Goal: Task Accomplishment & Management: Complete application form

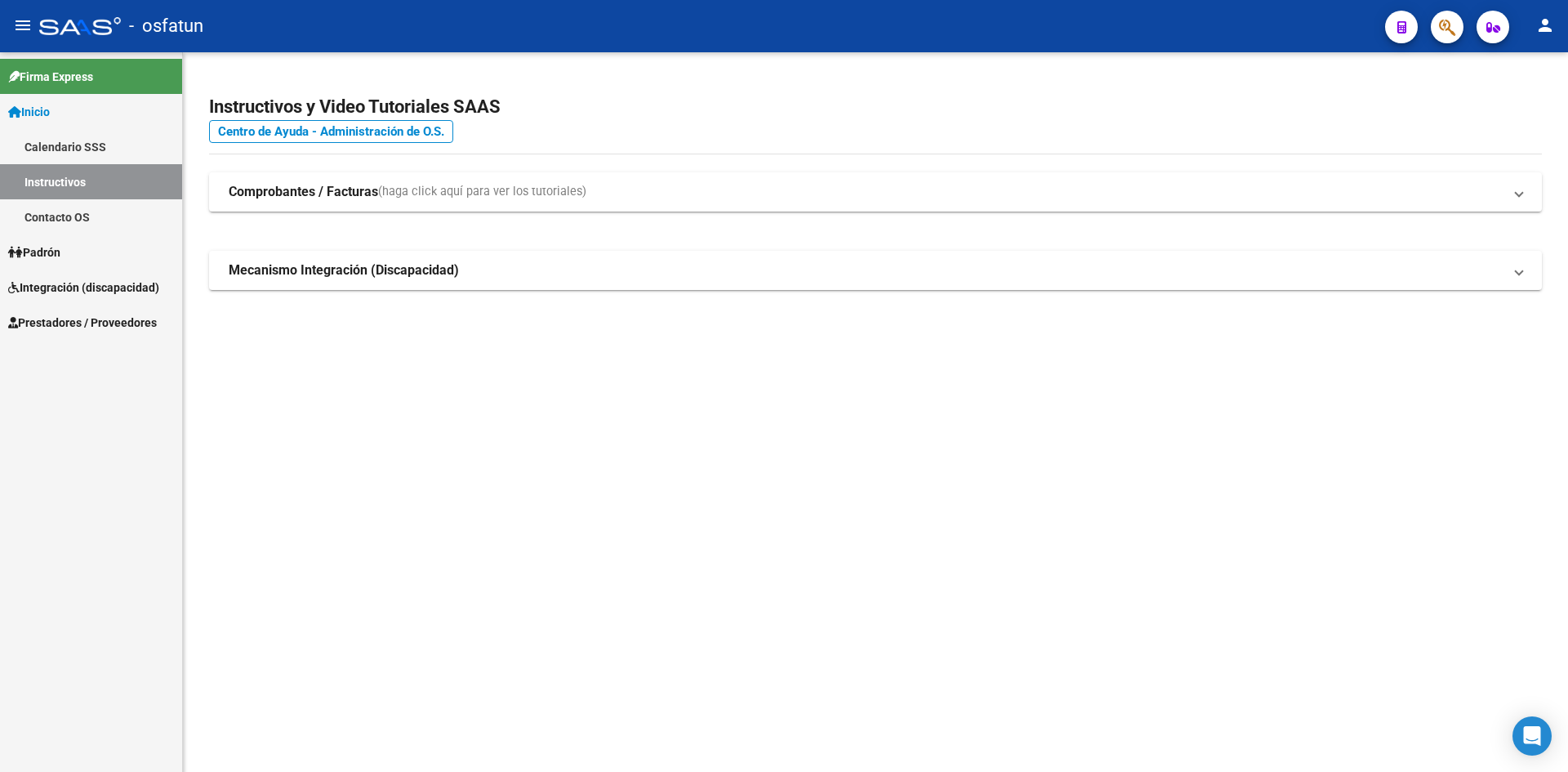
click at [55, 178] on link "Instructivos" at bounding box center [91, 182] width 182 height 35
click at [53, 213] on link "Contacto OS" at bounding box center [91, 217] width 182 height 35
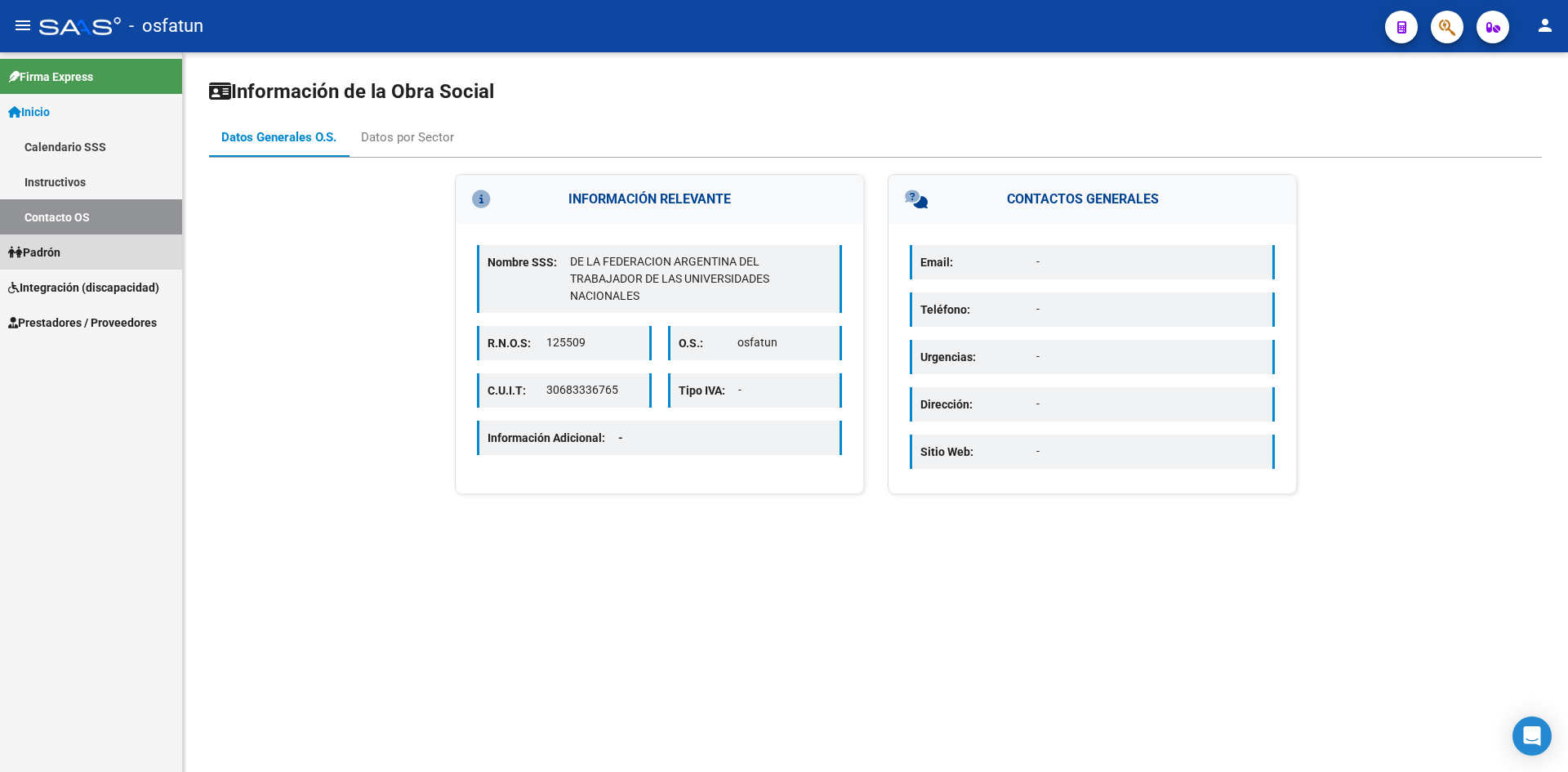
click at [56, 247] on span "Padrón" at bounding box center [34, 252] width 52 height 18
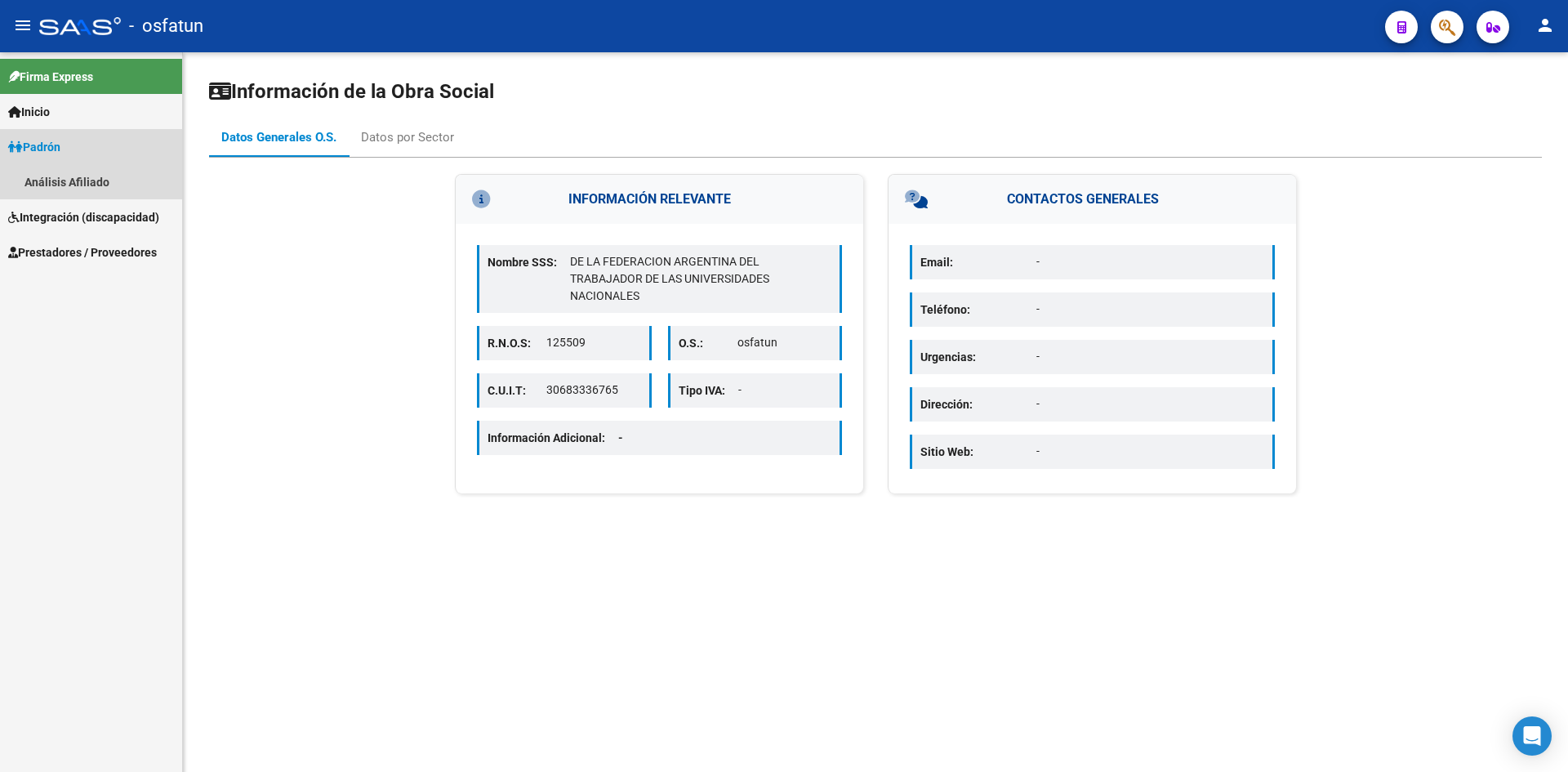
click at [50, 144] on span "Padrón" at bounding box center [34, 147] width 52 height 18
click at [50, 147] on span "Padrón" at bounding box center [34, 147] width 52 height 18
click at [53, 178] on link "Análisis Afiliado" at bounding box center [91, 182] width 182 height 35
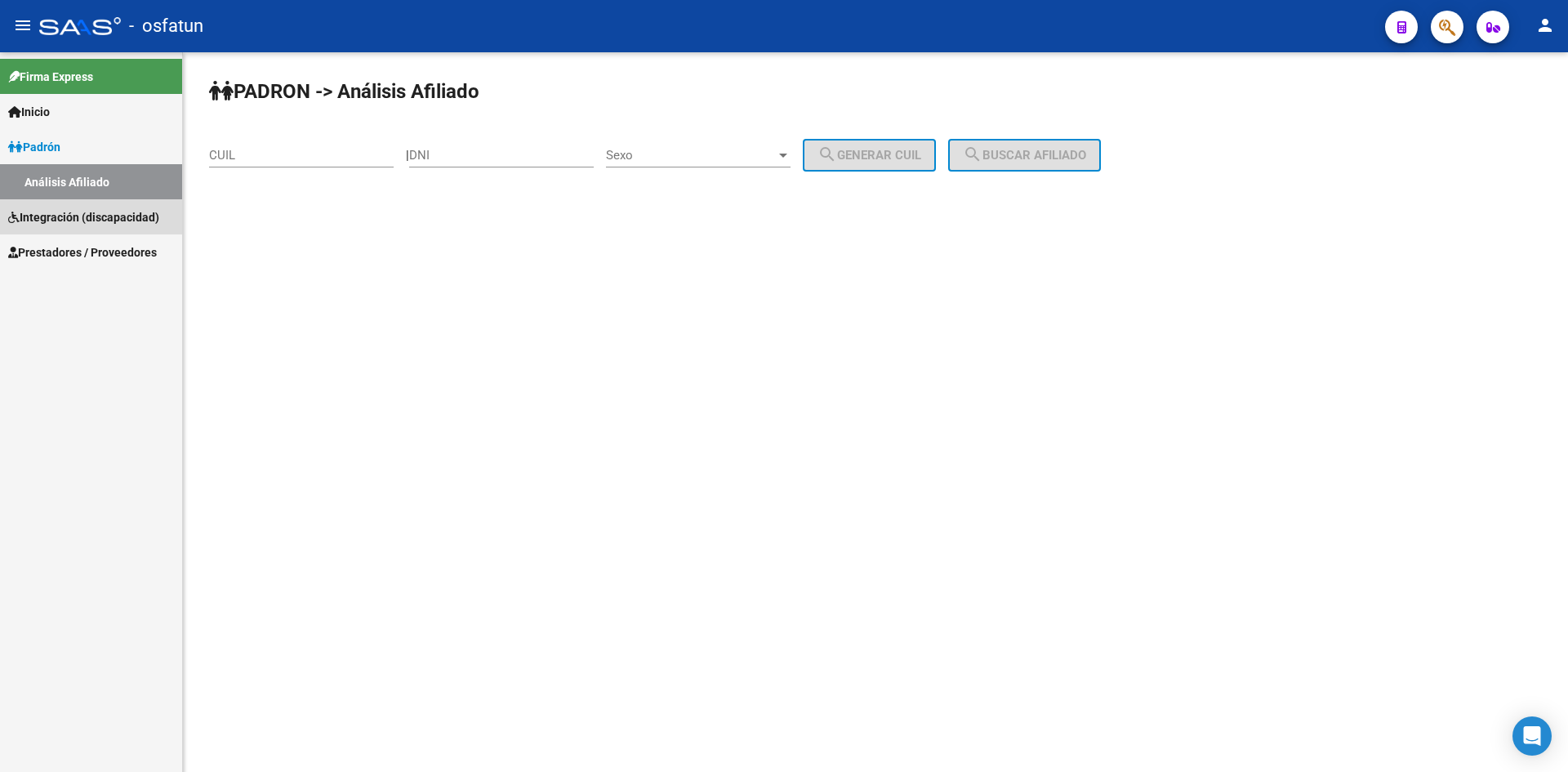
click at [58, 211] on span "Integración (discapacidad)" at bounding box center [83, 218] width 151 height 18
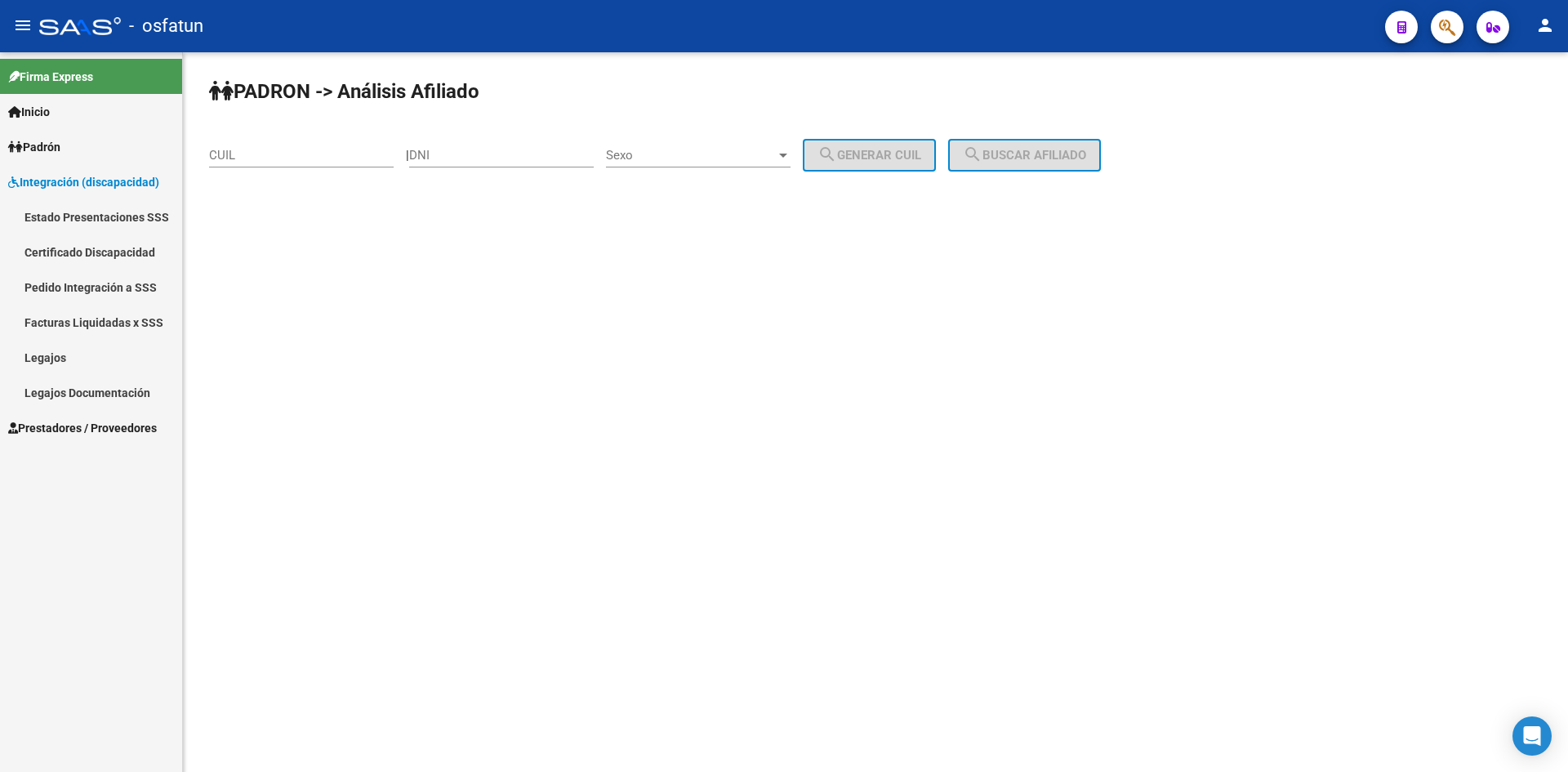
click at [95, 249] on link "Certificado Discapacidad" at bounding box center [91, 252] width 182 height 35
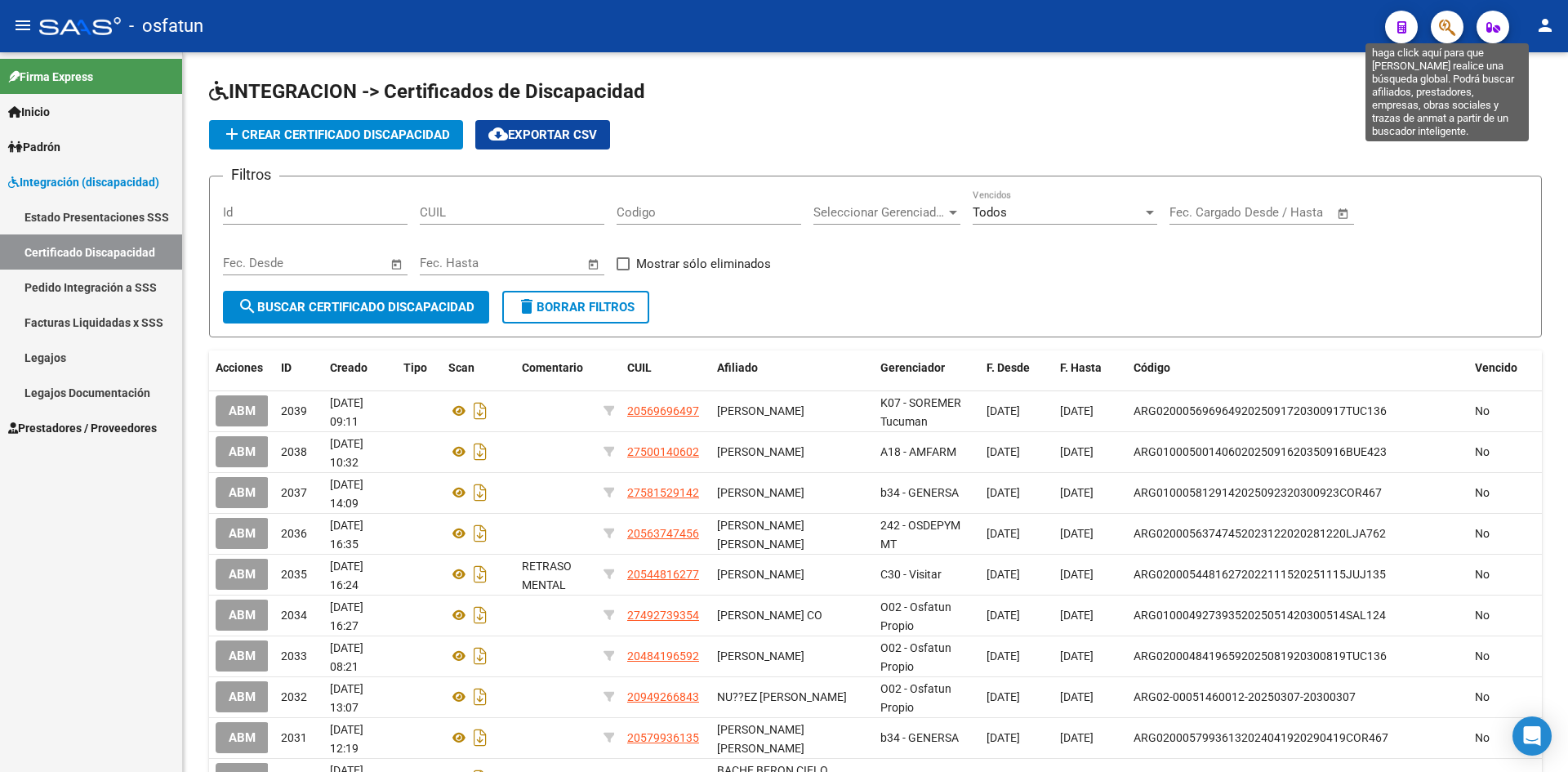
click at [1440, 34] on icon "button" at bounding box center [1447, 28] width 17 height 18
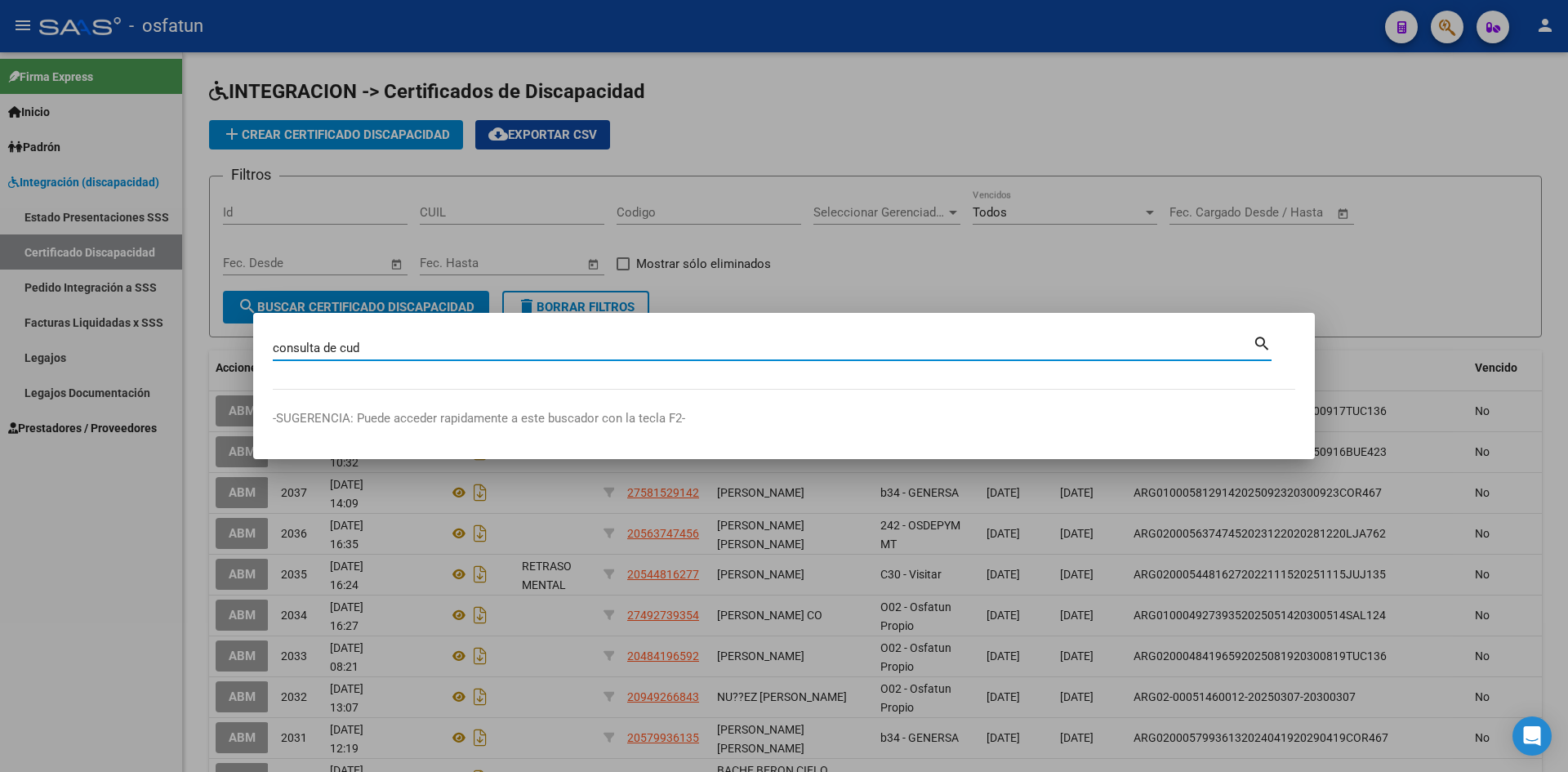
type input "consulta de cud"
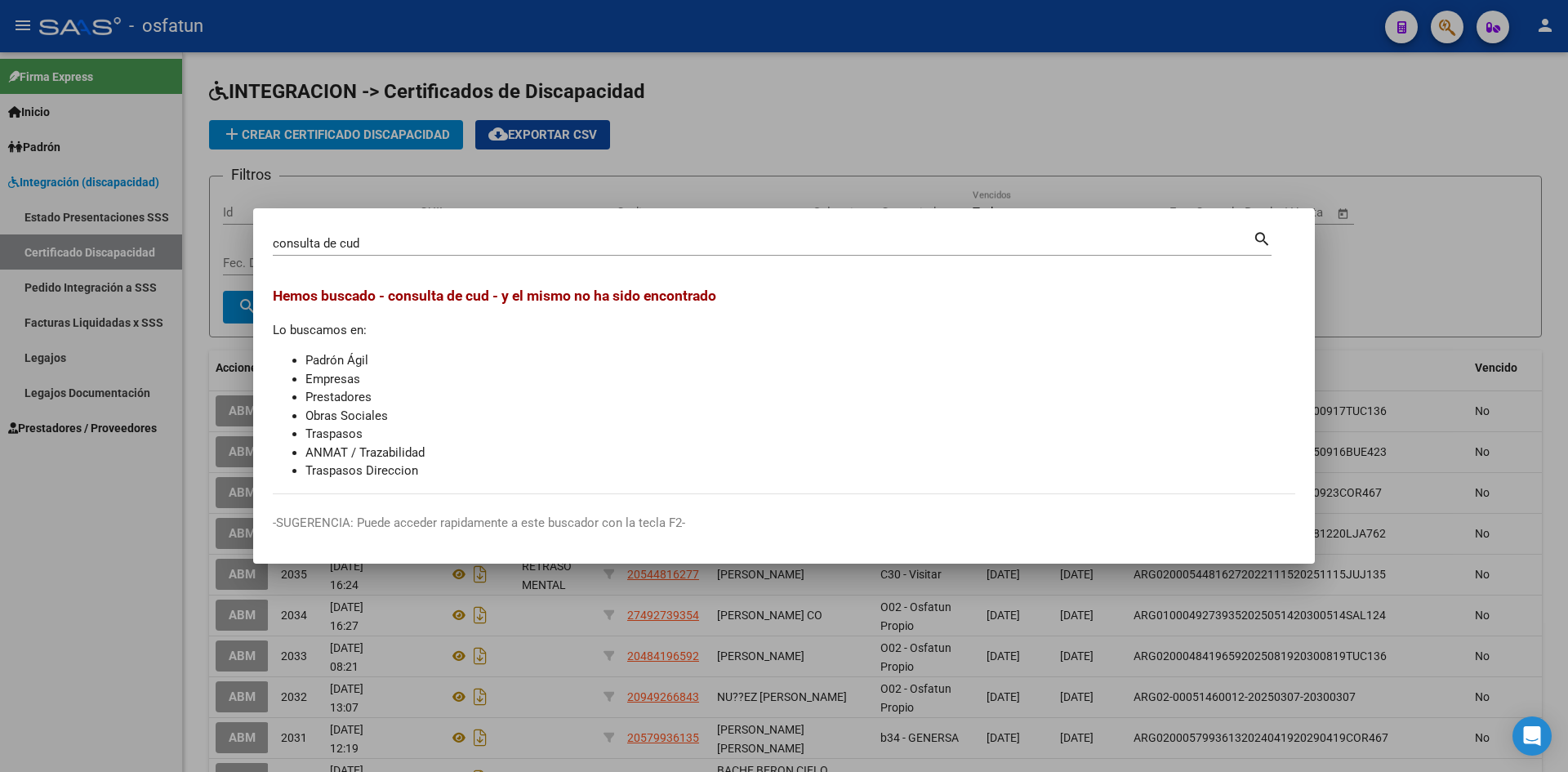
click at [844, 140] on div at bounding box center [784, 386] width 1568 height 772
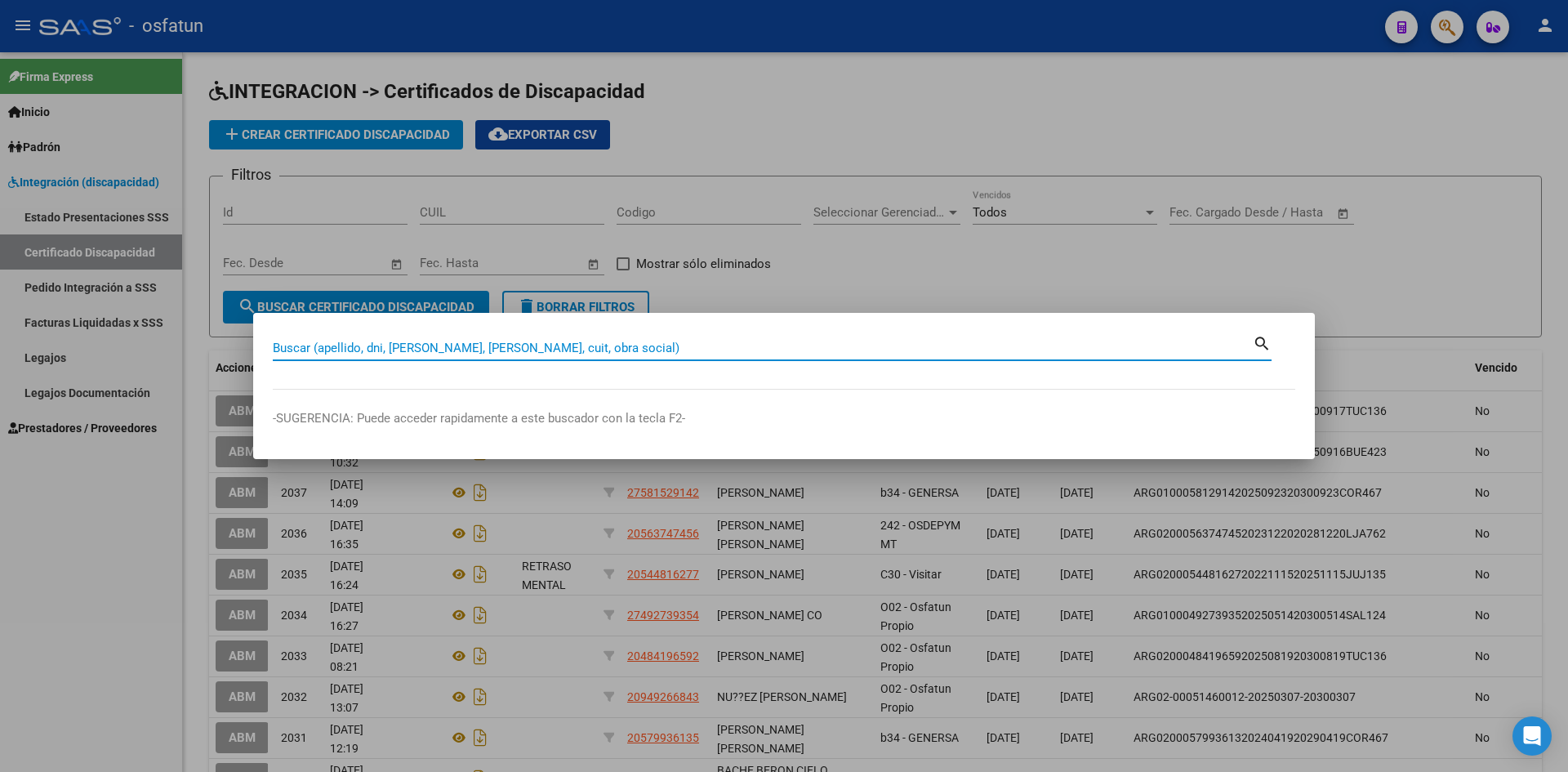
click at [1396, 285] on div at bounding box center [784, 386] width 1568 height 772
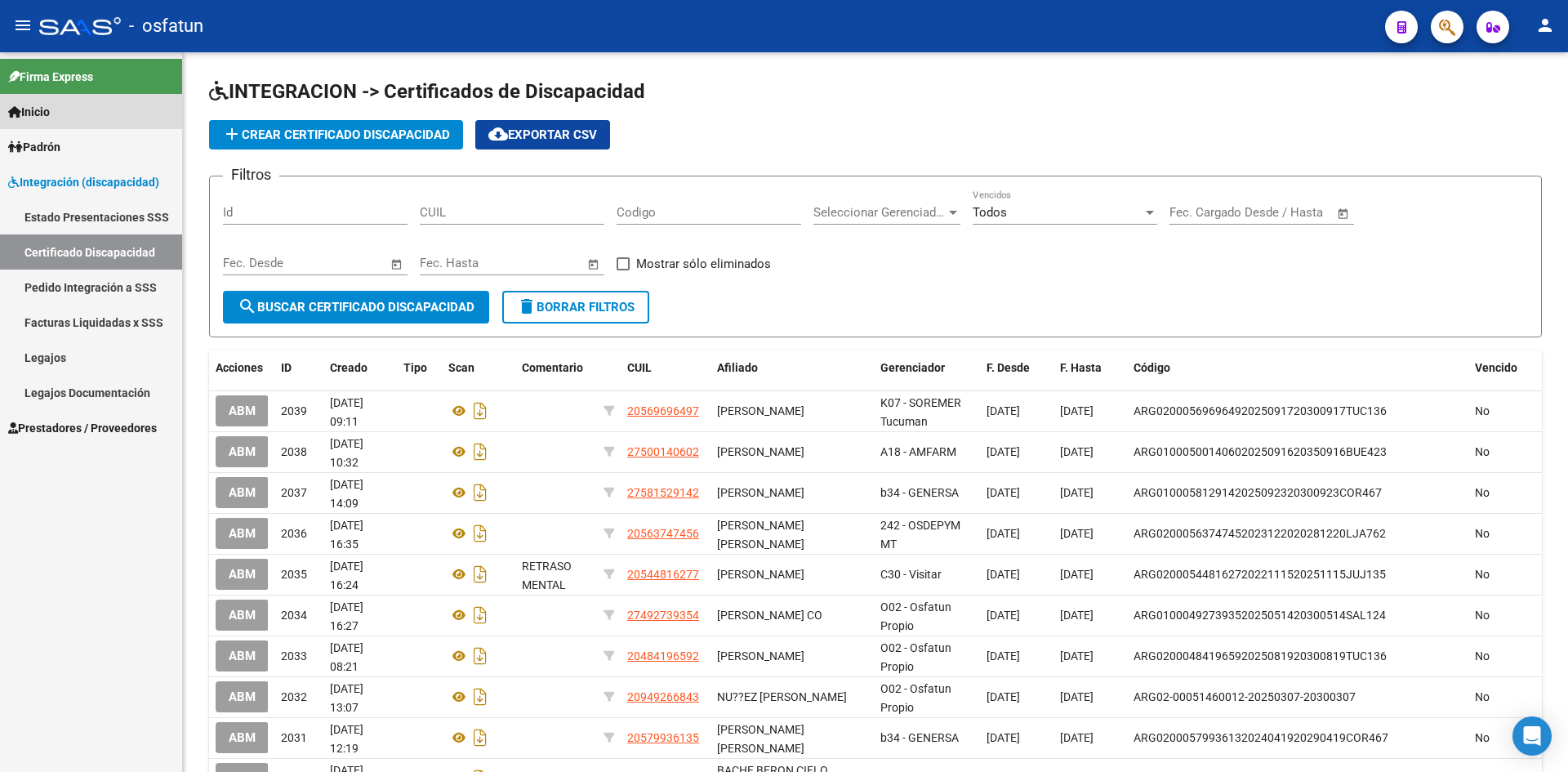
click at [50, 110] on span "Inicio" at bounding box center [28, 112] width 41 height 18
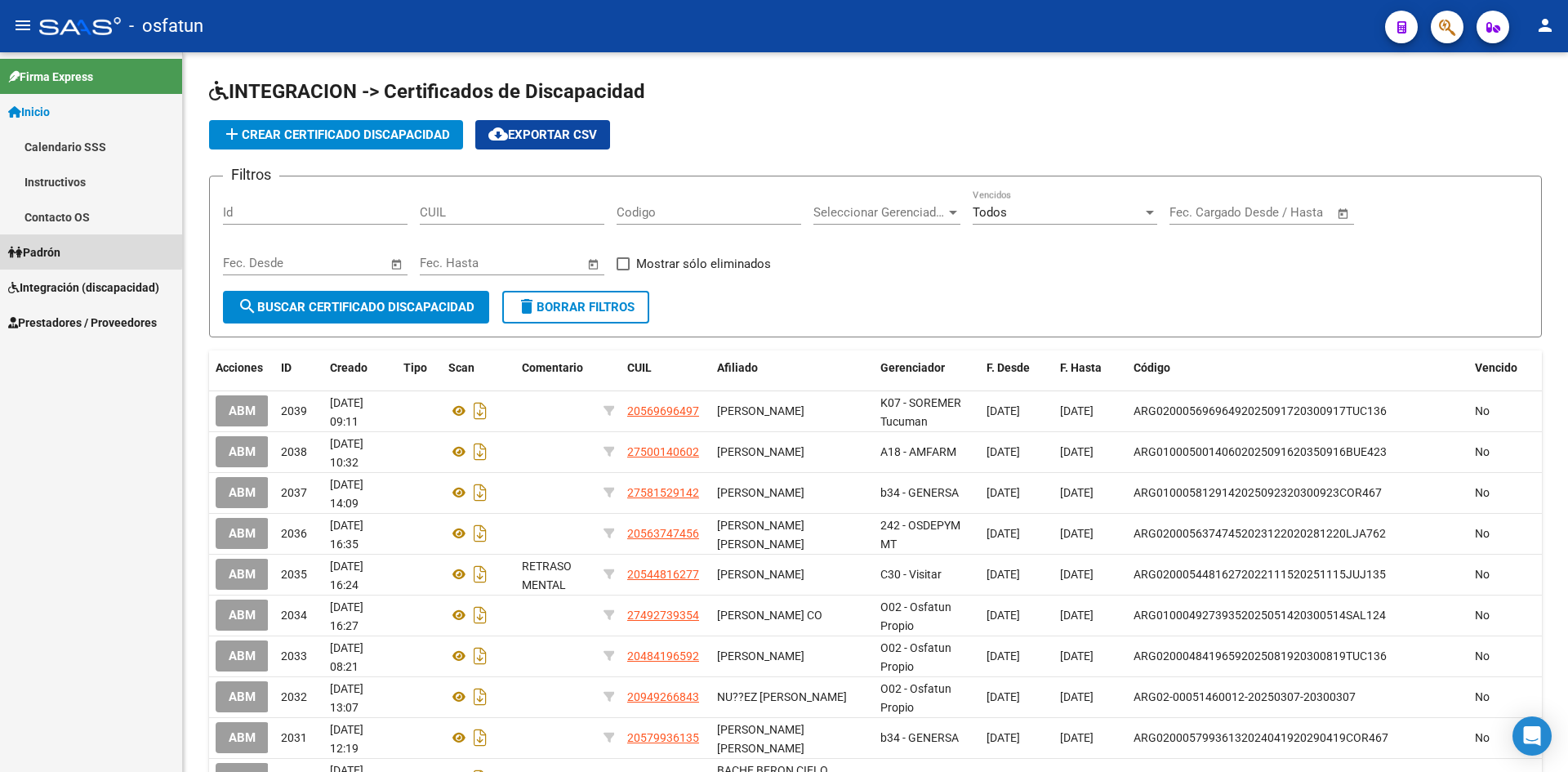
click at [54, 248] on span "Padrón" at bounding box center [34, 252] width 52 height 18
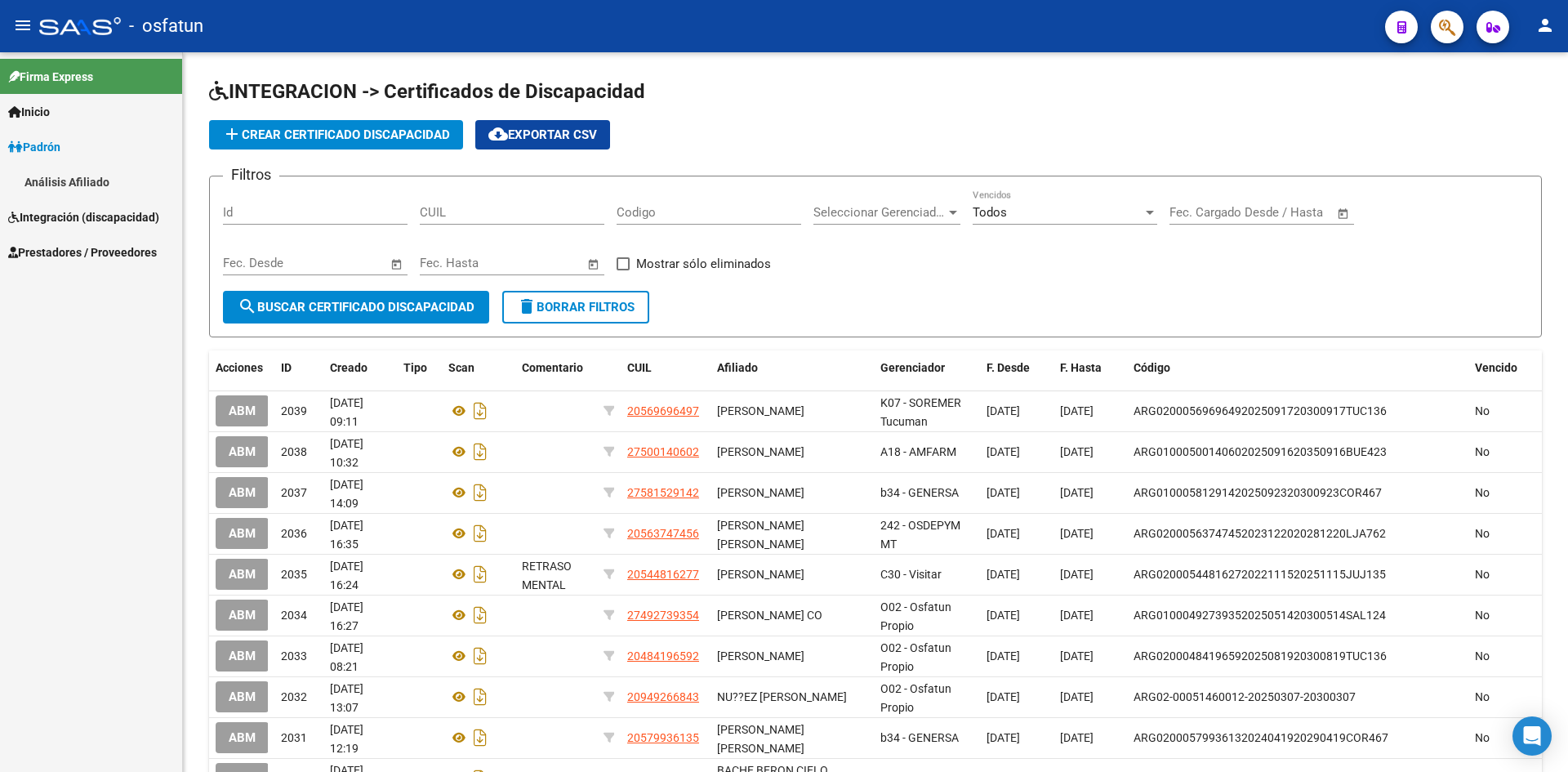
click at [51, 180] on link "Análisis Afiliado" at bounding box center [91, 182] width 182 height 35
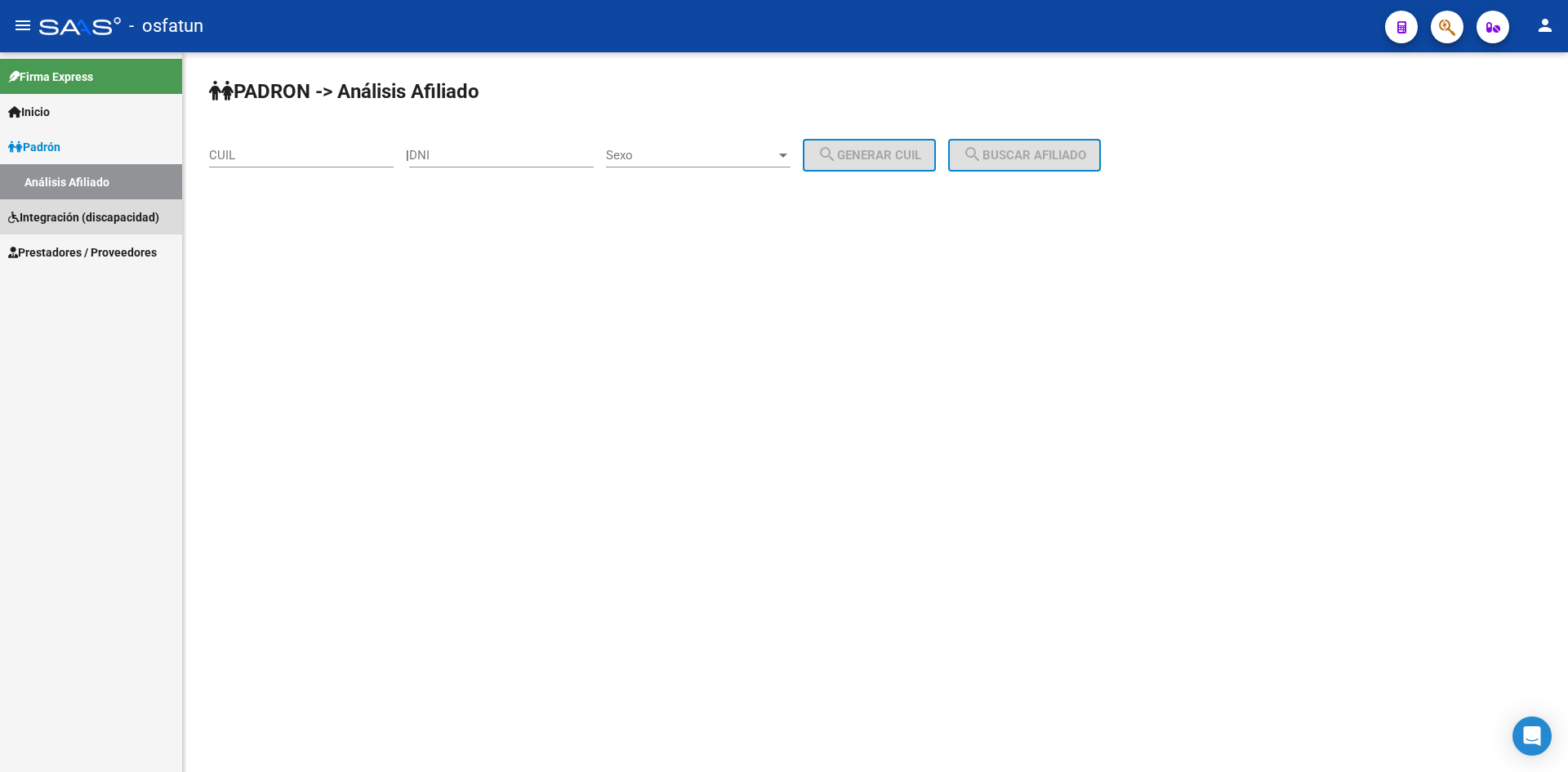
click at [62, 219] on span "Integración (discapacidad)" at bounding box center [83, 218] width 151 height 18
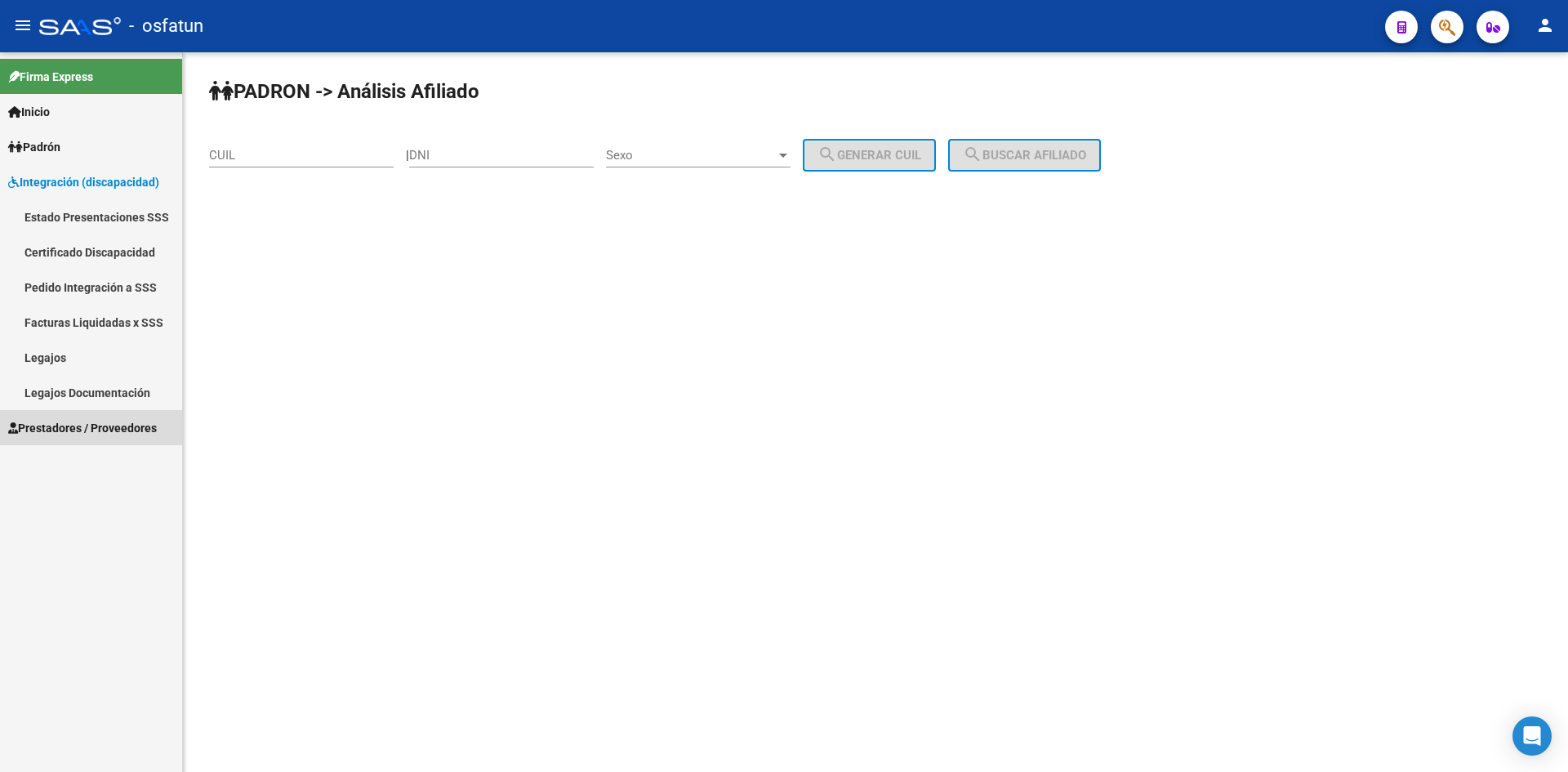
click at [77, 429] on span "Prestadores / Proveedores" at bounding box center [83, 429] width 149 height 18
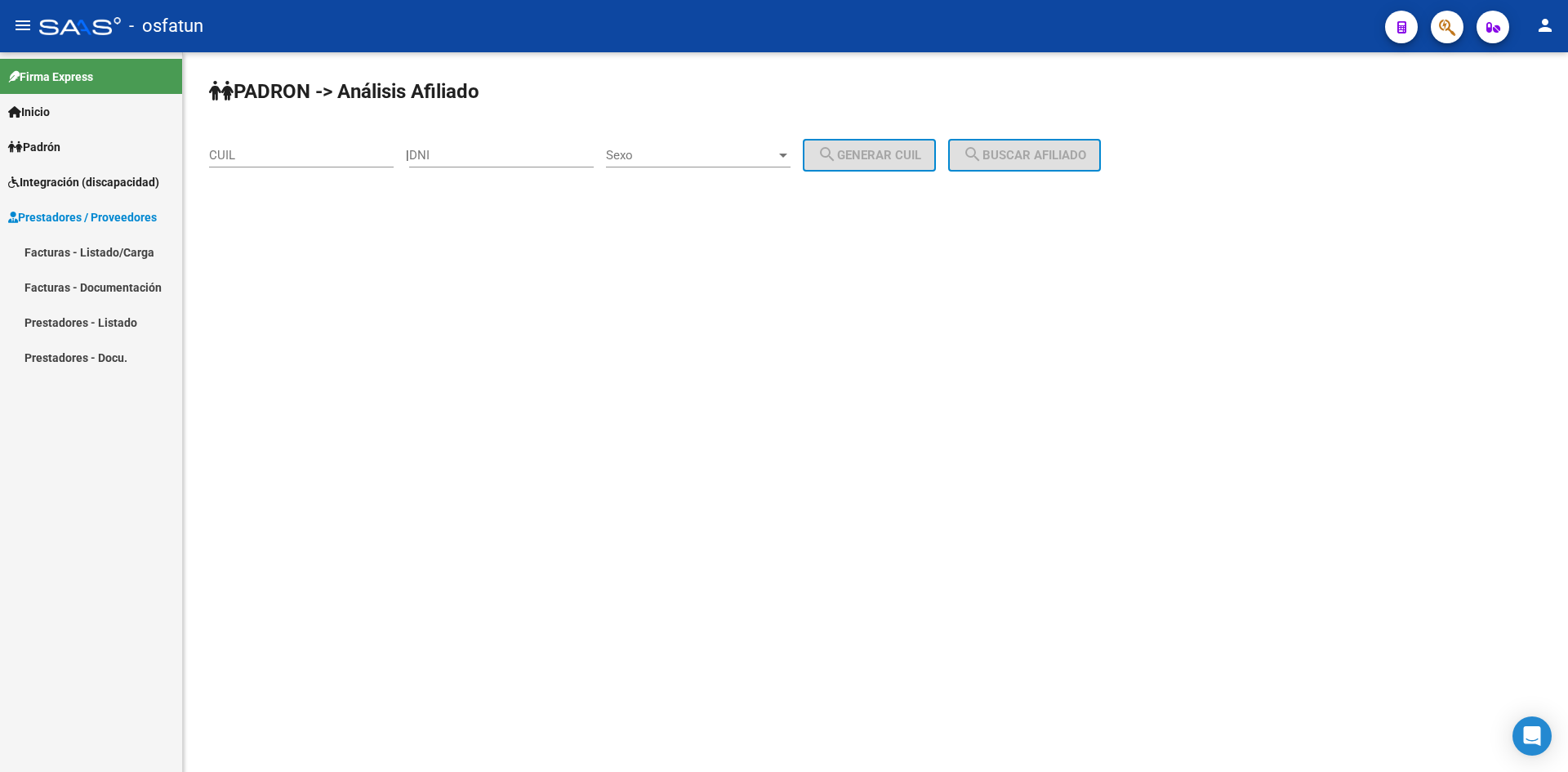
click at [54, 139] on span "Padrón" at bounding box center [34, 147] width 52 height 18
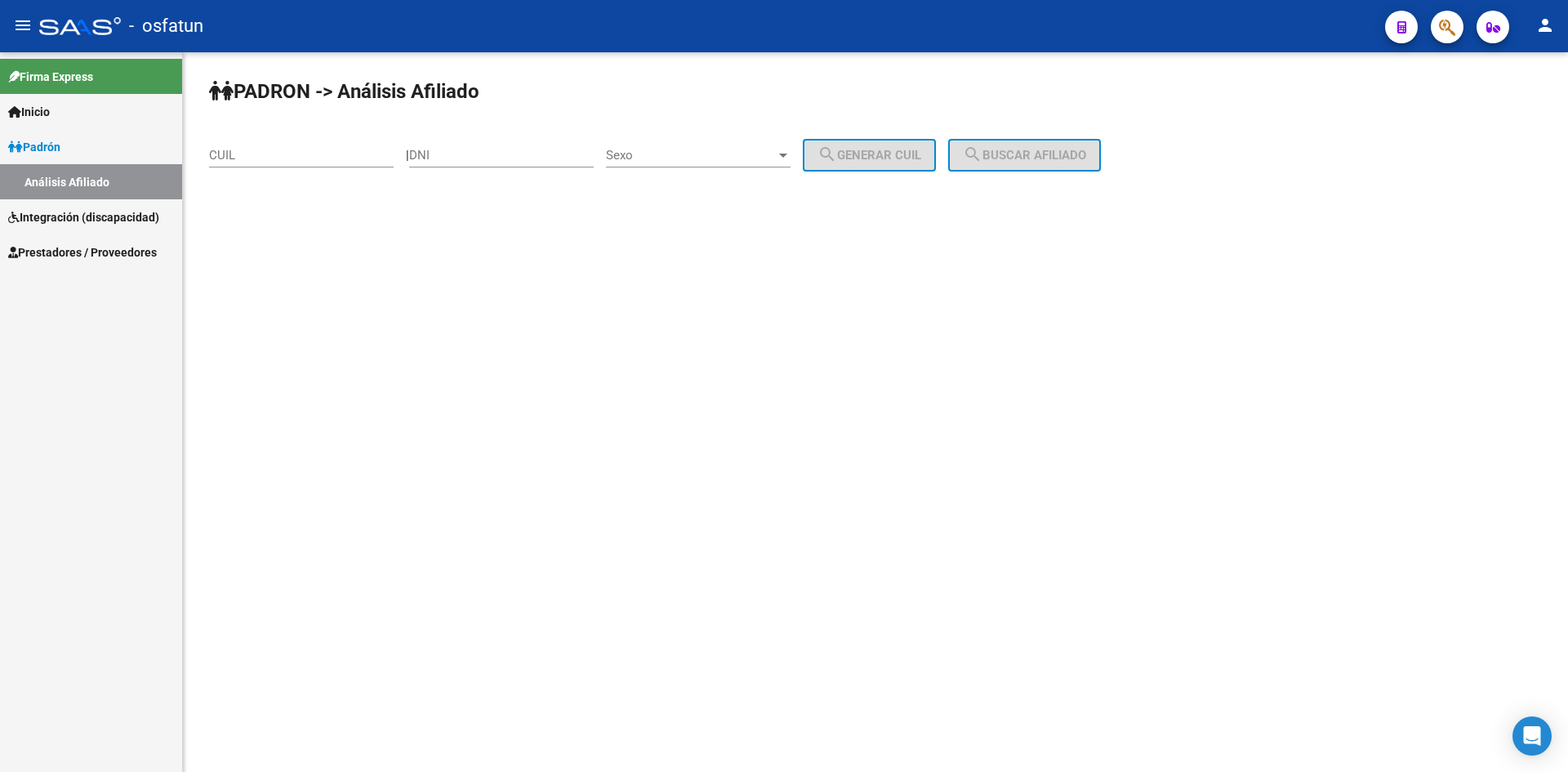
click at [53, 218] on span "Integración (discapacidad)" at bounding box center [83, 218] width 151 height 18
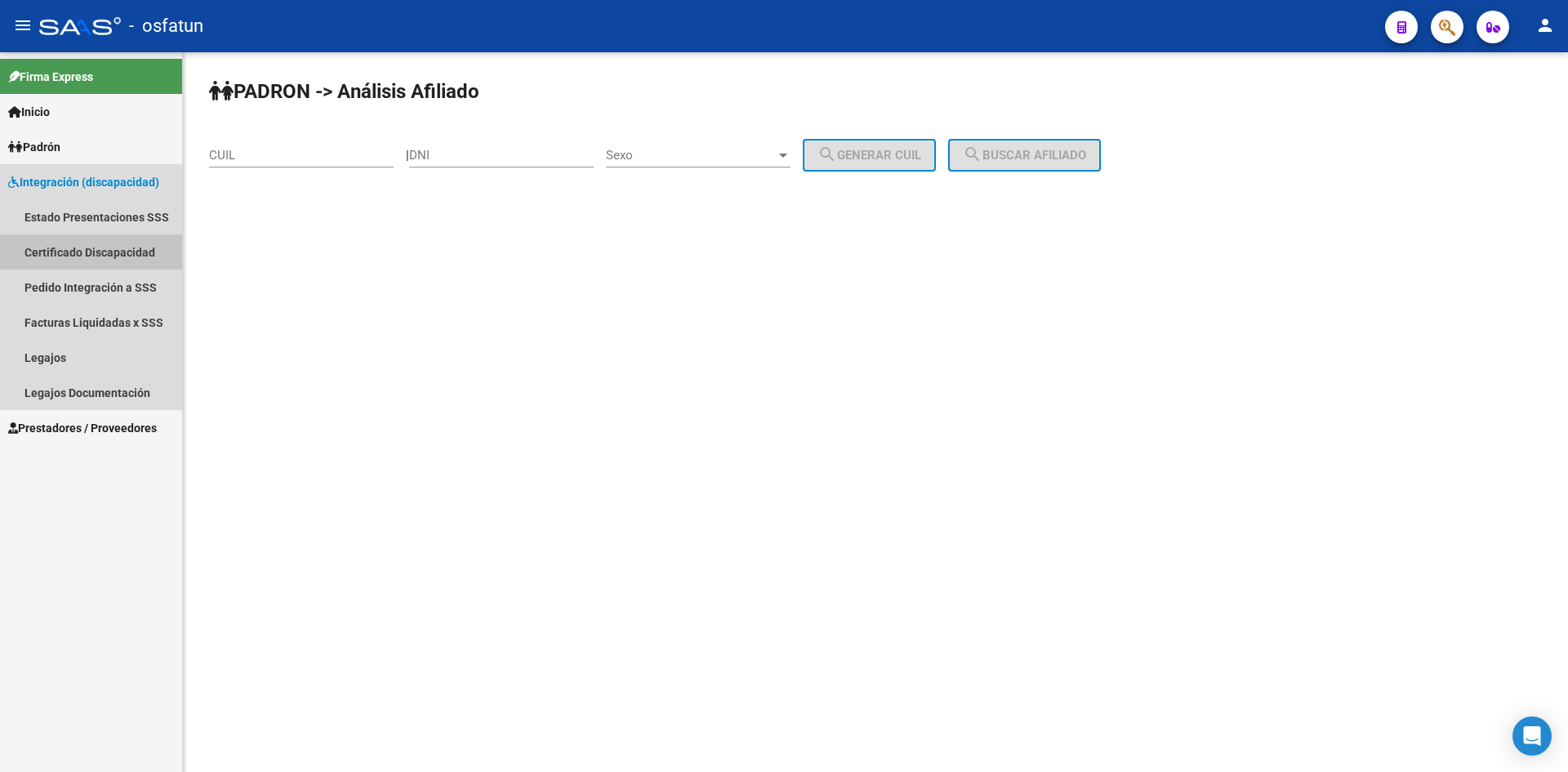
click at [64, 248] on link "Certificado Discapacidad" at bounding box center [91, 252] width 182 height 35
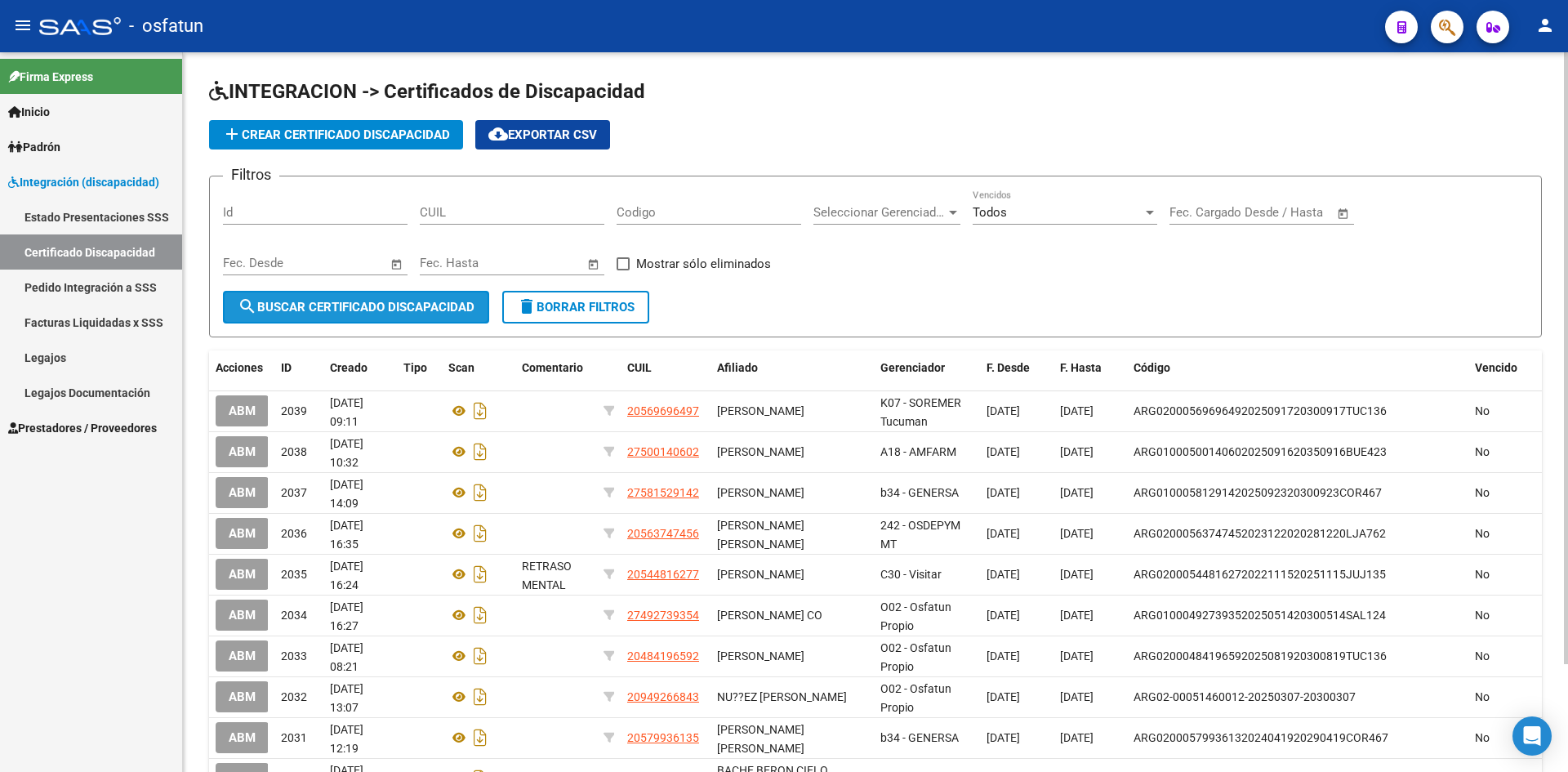
click at [406, 313] on span "search Buscar Certificado Discapacidad" at bounding box center [356, 308] width 237 height 15
click at [294, 136] on span "add Crear Certificado Discapacidad" at bounding box center [336, 135] width 228 height 15
